Goal: Information Seeking & Learning: Learn about a topic

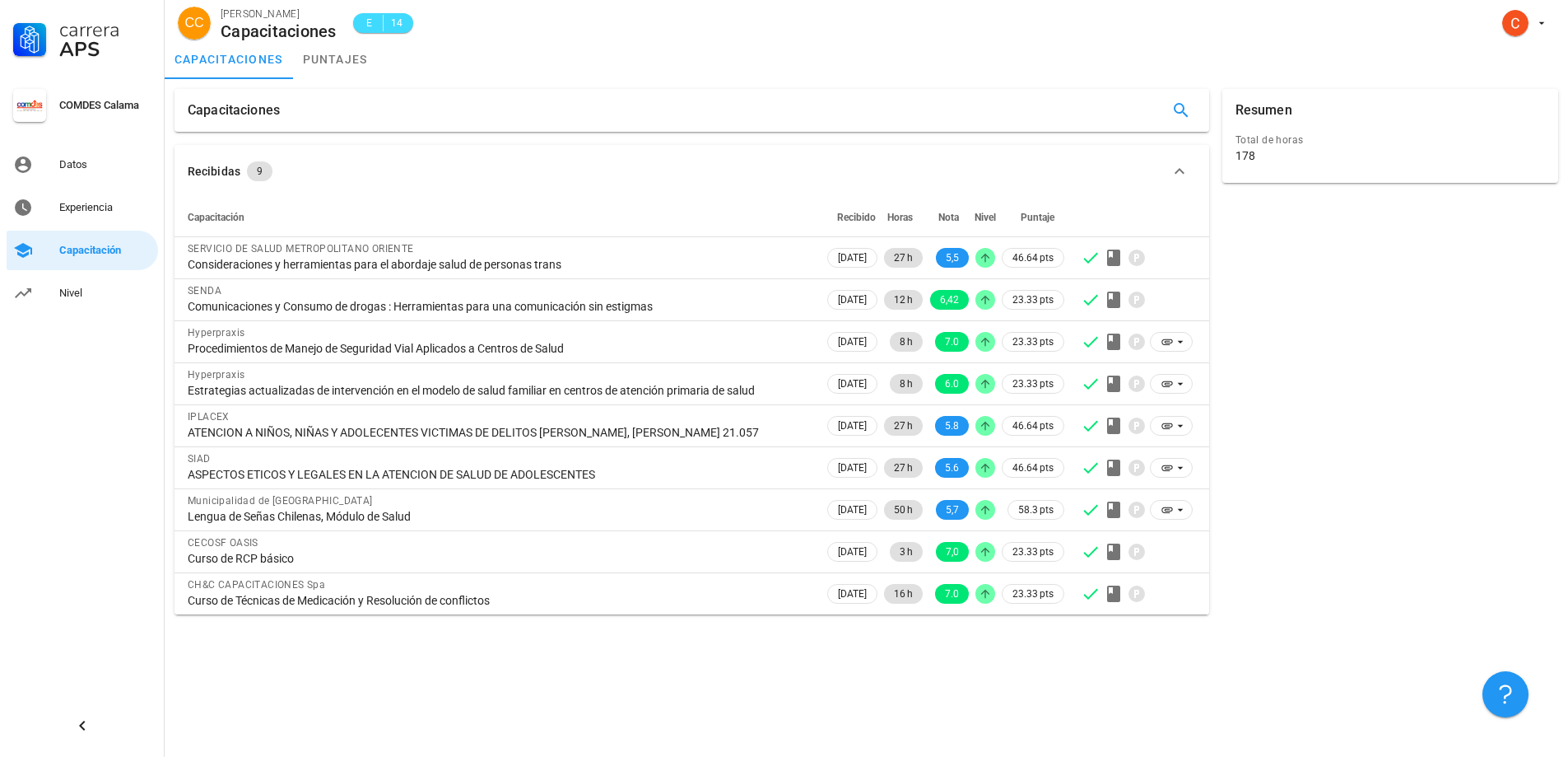
click at [1326, 302] on div "Resumen Total de horas 178" at bounding box center [1390, 352] width 349 height 539
click at [60, 302] on div "Nivel" at bounding box center [105, 293] width 92 height 26
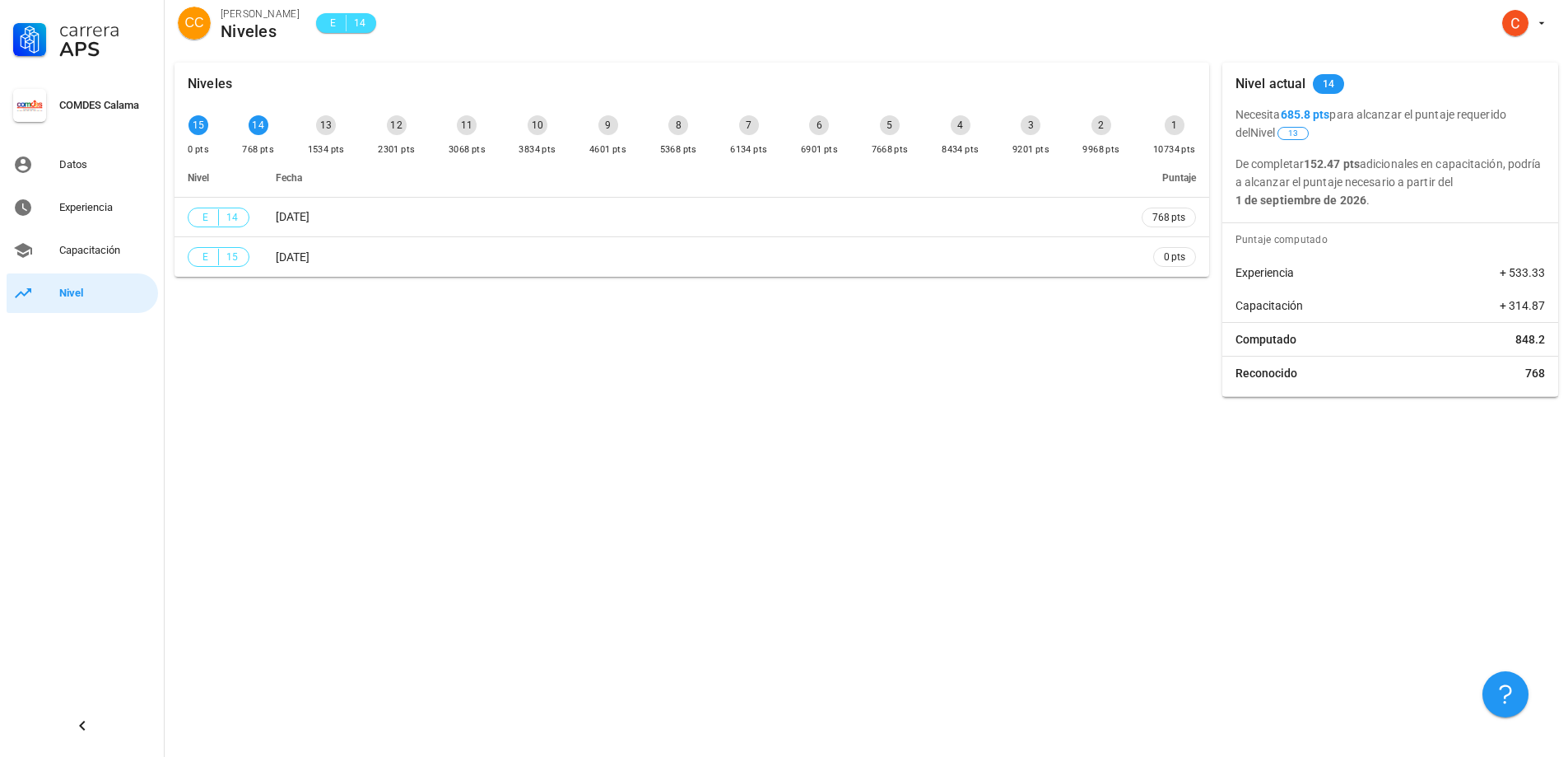
click at [1001, 425] on div "Niveles 15 0 pts 14 768 pts 13 1534 pts 12 2301 pts 11 3068 pts 10 3834 pts 9 4…" at bounding box center [866, 404] width 1403 height 704
click at [927, 378] on div "Niveles 15 0 pts 14 768 pts 13 1534 pts 12 2301 pts 11 3068 pts 10 3834 pts 9 4…" at bounding box center [691, 230] width 1047 height 347
click at [727, 501] on div "Niveles 15 0 pts 14 768 pts 13 1534 pts 12 2301 pts 11 3068 pts 10 3834 pts 9 4…" at bounding box center [866, 404] width 1403 height 704
click at [47, 165] on link "Datos" at bounding box center [81, 165] width 151 height 39
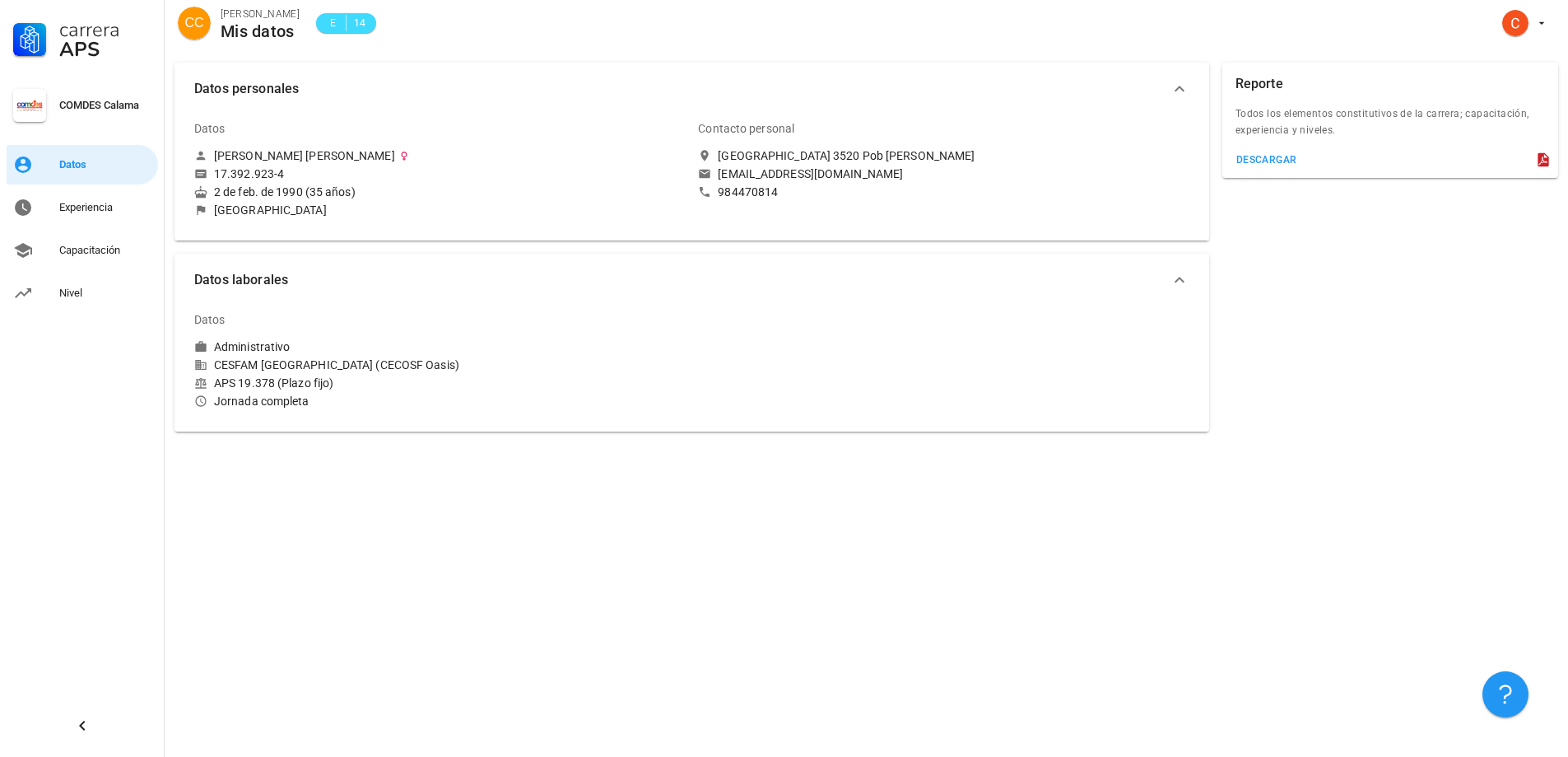
drag, startPoint x: 278, startPoint y: 586, endPoint x: 251, endPoint y: 553, distance: 42.6
click at [251, 553] on div "Datos personales Datos [PERSON_NAME] [PERSON_NAME] 17.392.923-4 2 de feb. de 19…" at bounding box center [866, 404] width 1403 height 704
click at [98, 260] on div "Capacitación" at bounding box center [105, 250] width 92 height 26
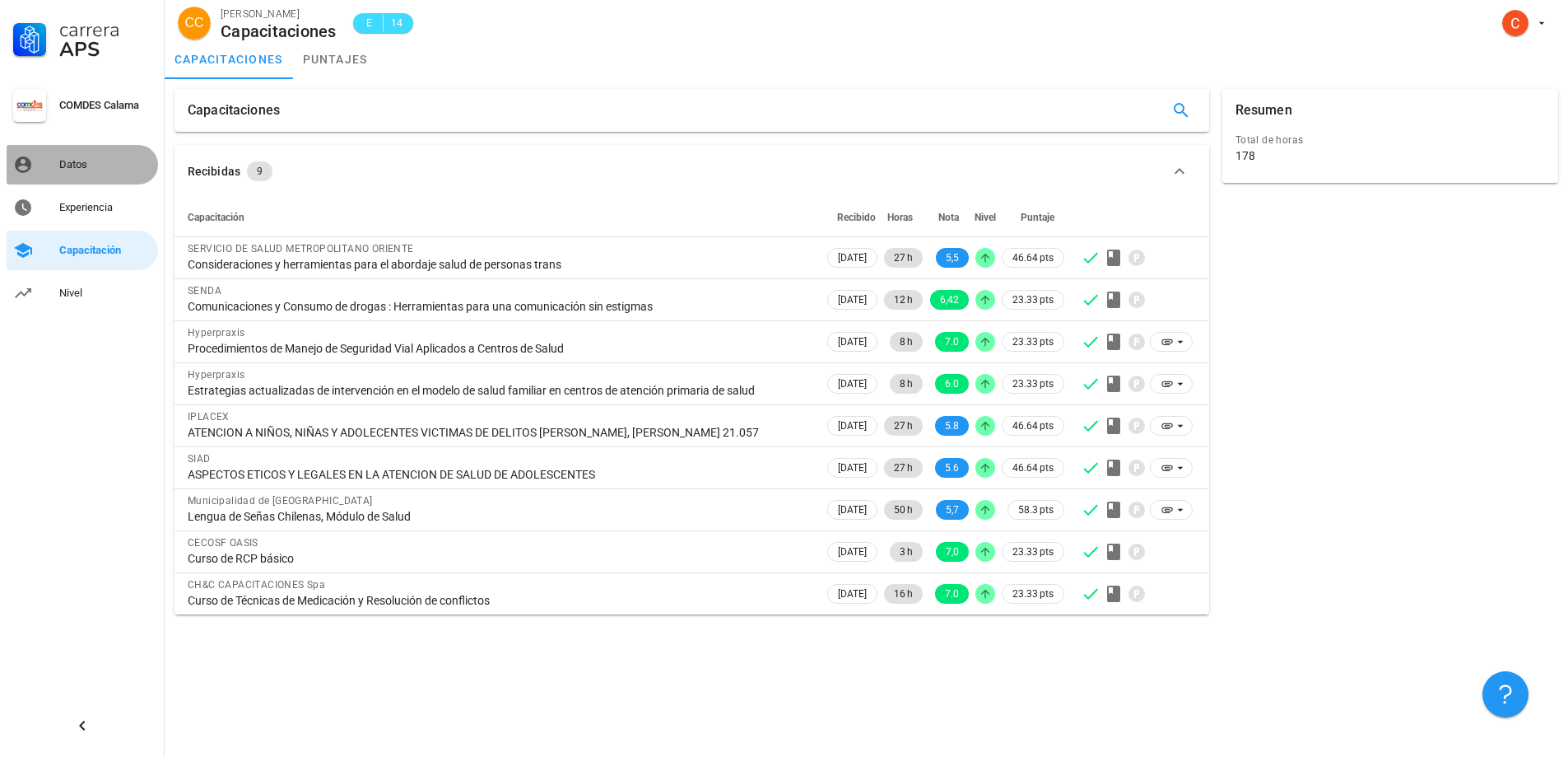
click at [66, 160] on div "Datos" at bounding box center [105, 165] width 92 height 13
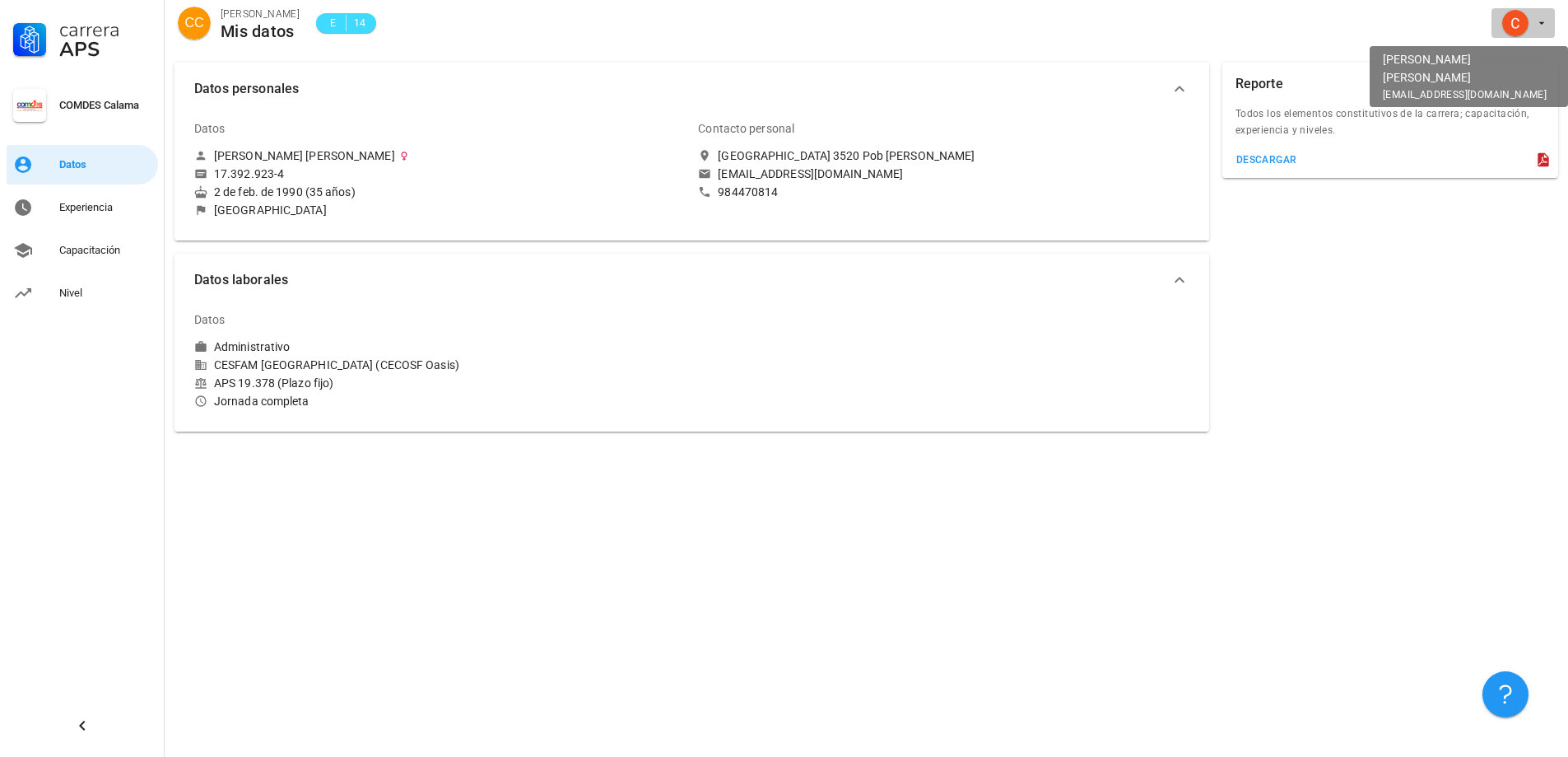
click at [1544, 33] on span "button" at bounding box center [1523, 22] width 50 height 26
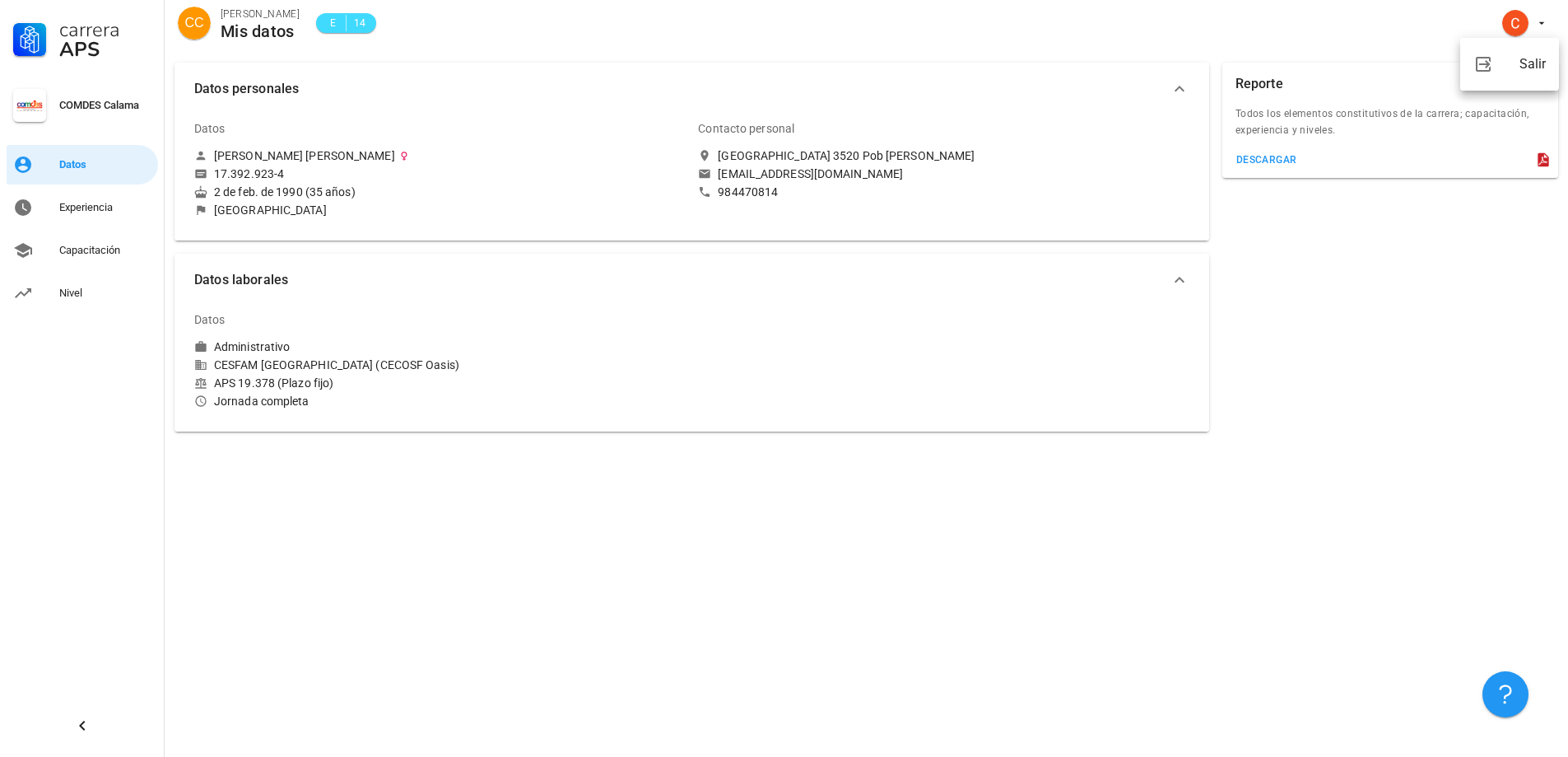
click at [1479, 225] on div "Reporte Todos los elementos constitutivos de la carrera; capacitación, experien…" at bounding box center [1390, 247] width 349 height 382
click at [98, 242] on div "Capacitación" at bounding box center [105, 250] width 92 height 26
